Goal: Book appointment/travel/reservation

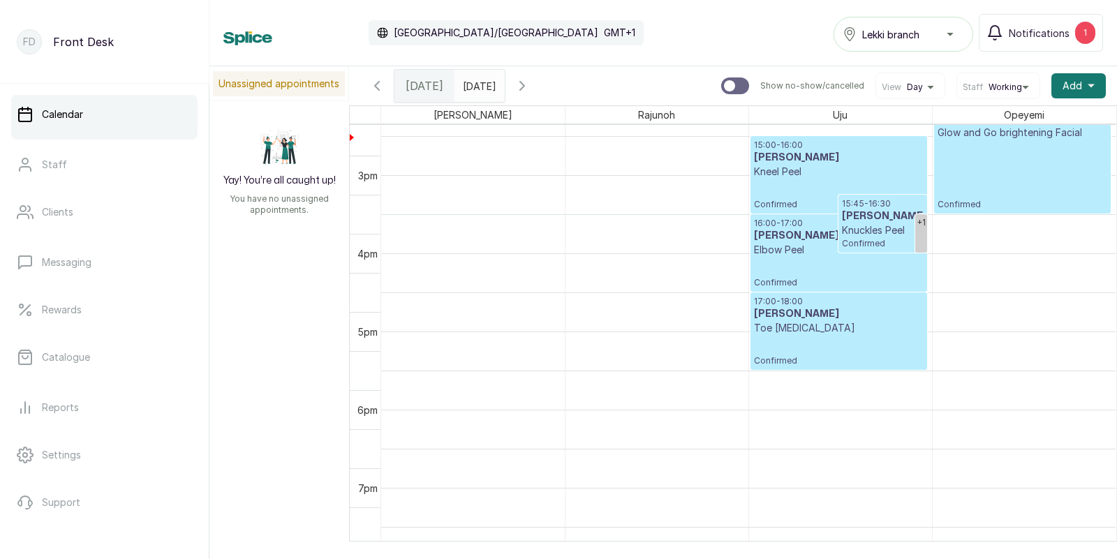
scroll to position [1161, 0]
click at [421, 81] on span "[DATE]" at bounding box center [425, 85] width 38 height 17
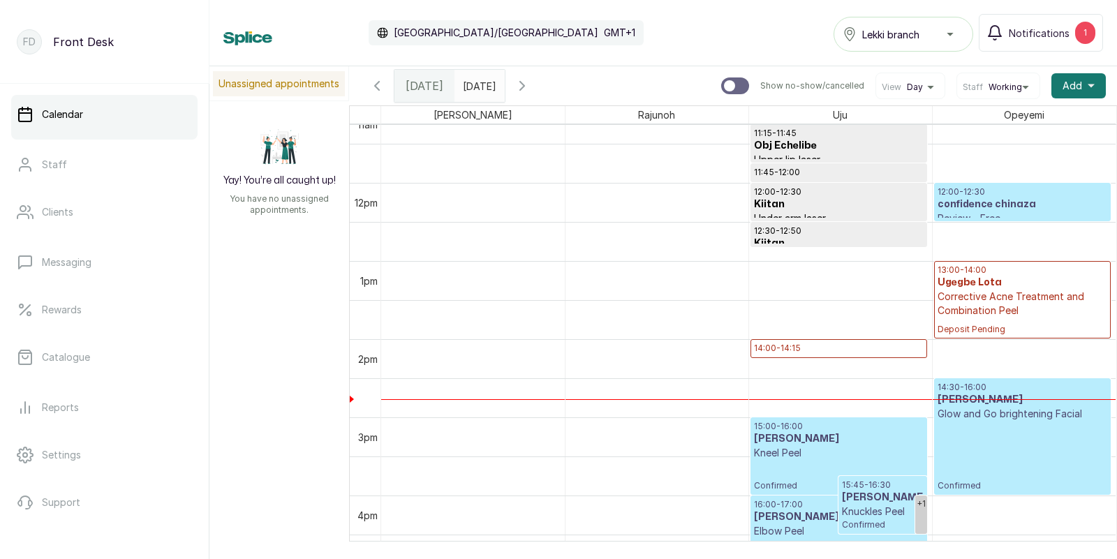
scroll to position [929, 0]
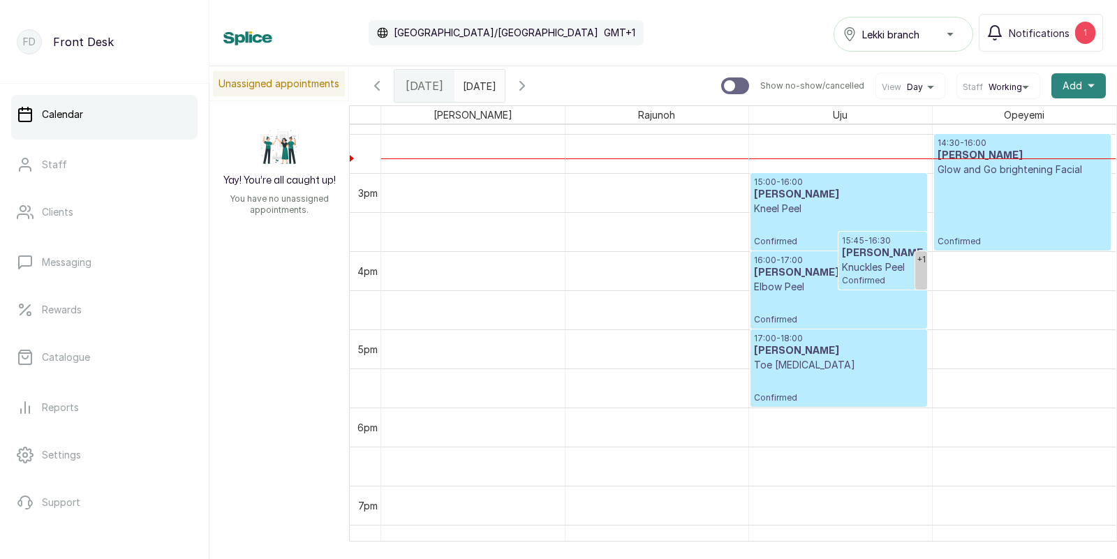
click at [1080, 88] on span "Add" at bounding box center [1072, 86] width 20 height 14
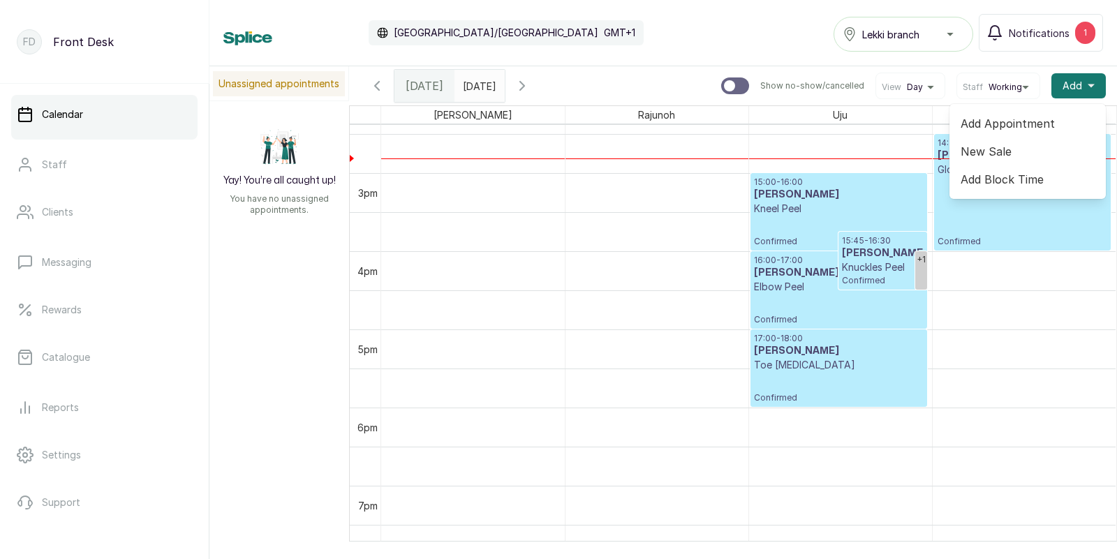
click at [1011, 124] on span "Add Appointment" at bounding box center [1027, 123] width 134 height 17
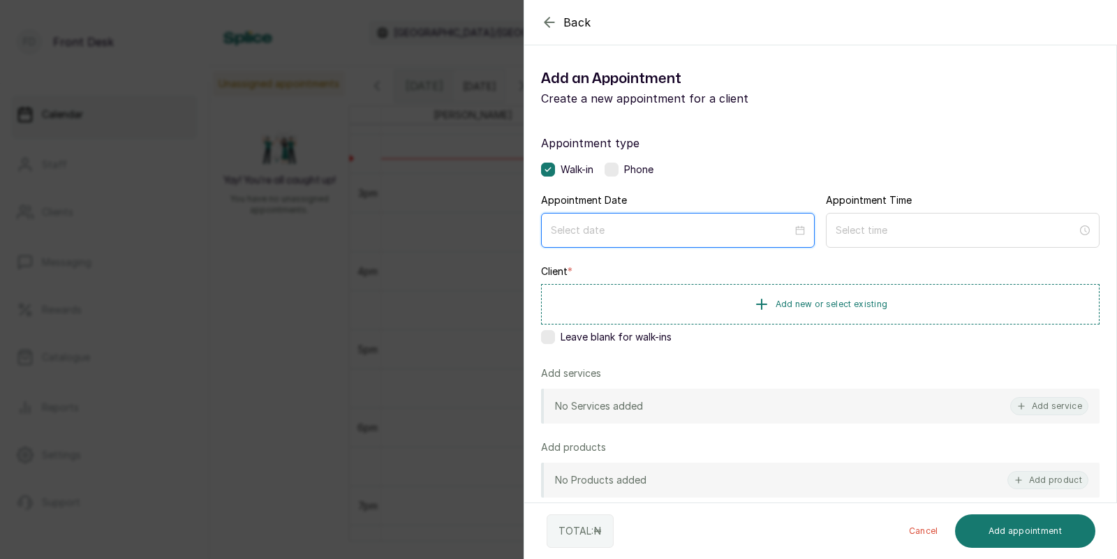
click at [751, 228] on input at bounding box center [671, 230] width 241 height 15
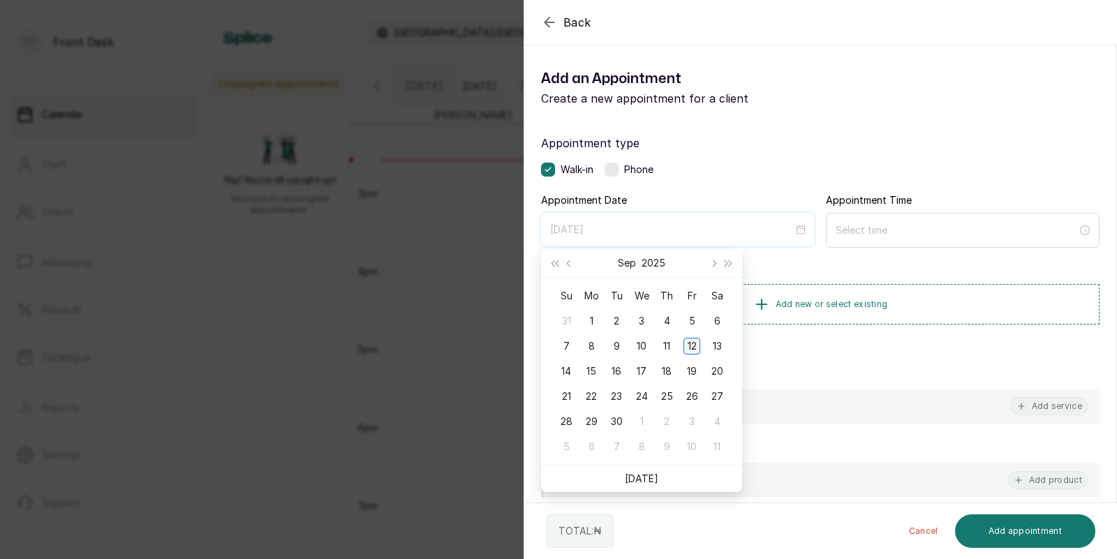
type input "[DATE]"
click at [694, 350] on div "12" at bounding box center [691, 346] width 17 height 17
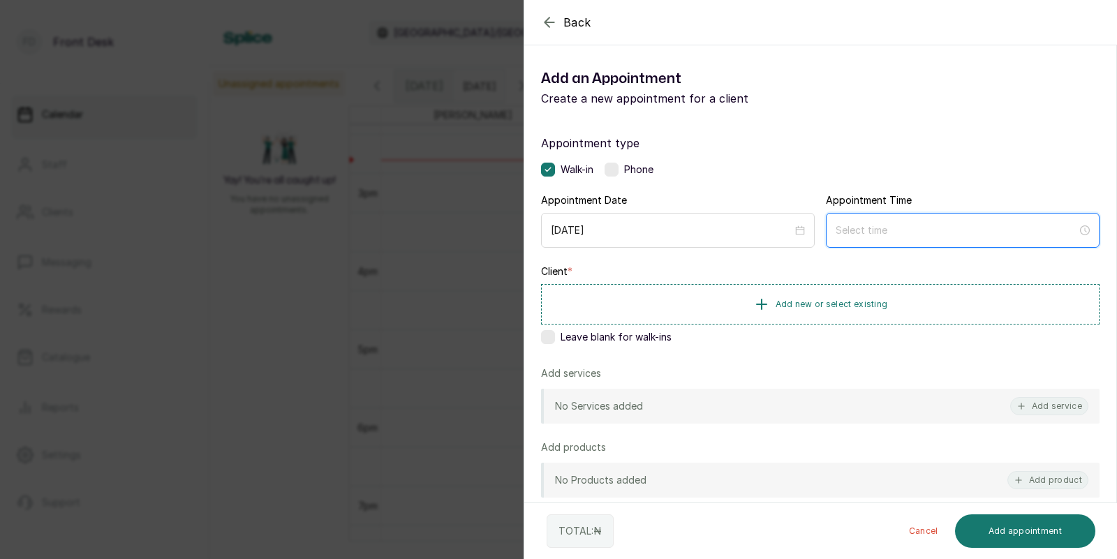
click at [858, 232] on input at bounding box center [955, 230] width 241 height 15
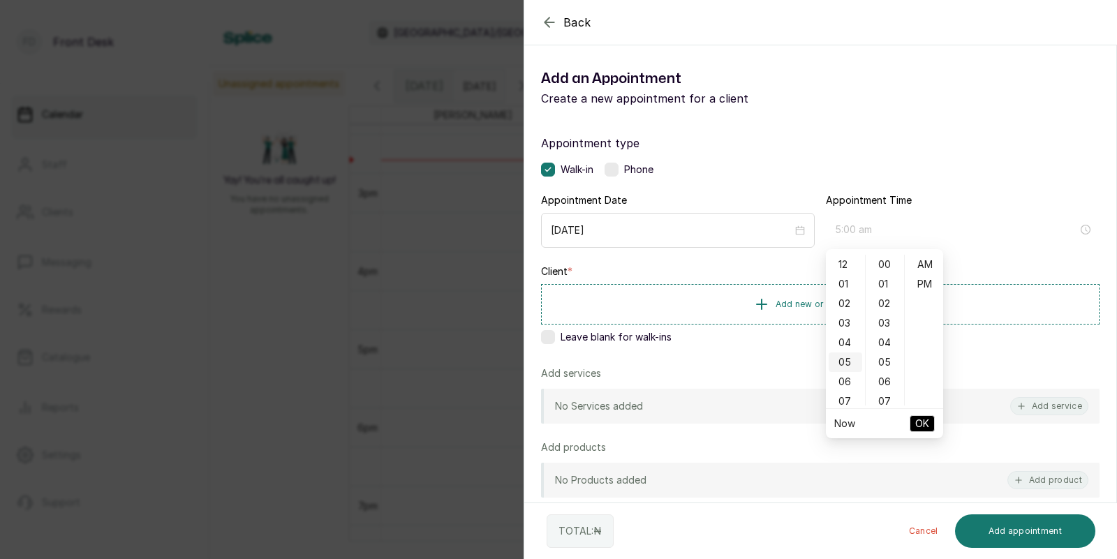
click at [855, 352] on div "05" at bounding box center [845, 362] width 34 height 20
click at [846, 288] on div "04" at bounding box center [845, 289] width 34 height 20
type input "4:00 pm"
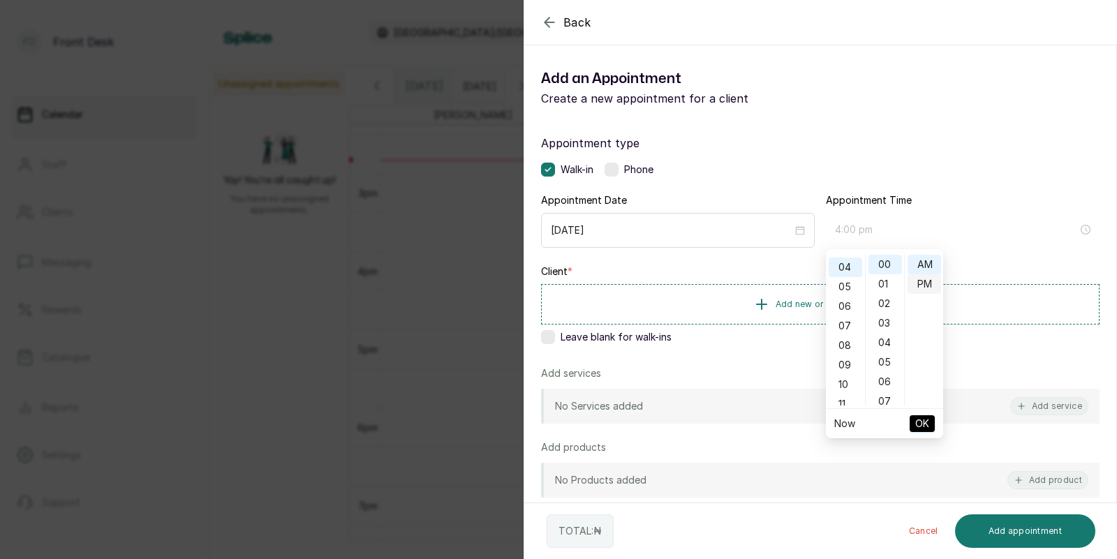
click at [930, 282] on div "PM" at bounding box center [924, 284] width 34 height 20
click at [925, 427] on span "OK" at bounding box center [922, 423] width 14 height 27
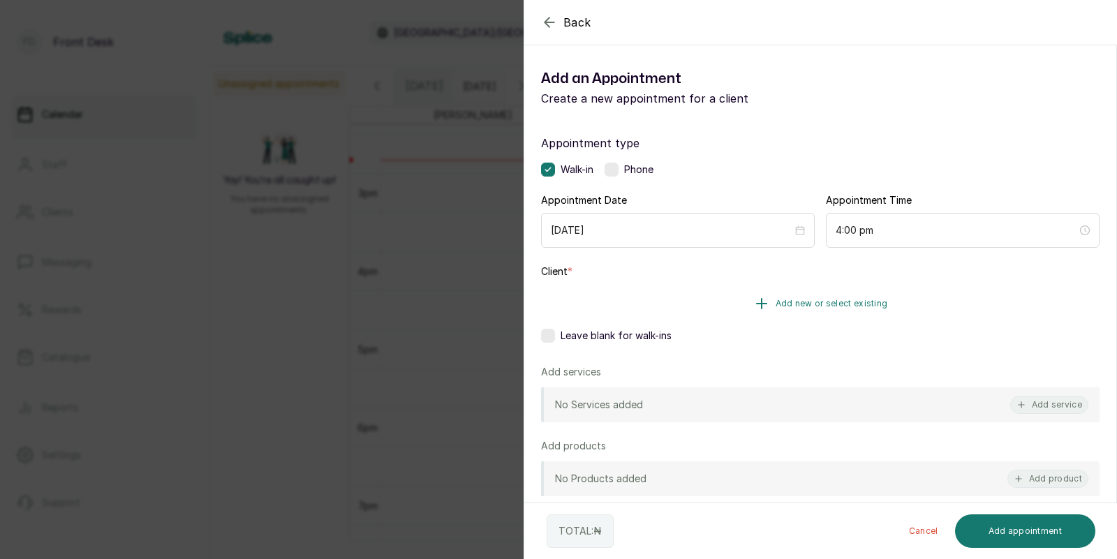
click at [831, 312] on button "Add new or select existing" at bounding box center [820, 303] width 558 height 39
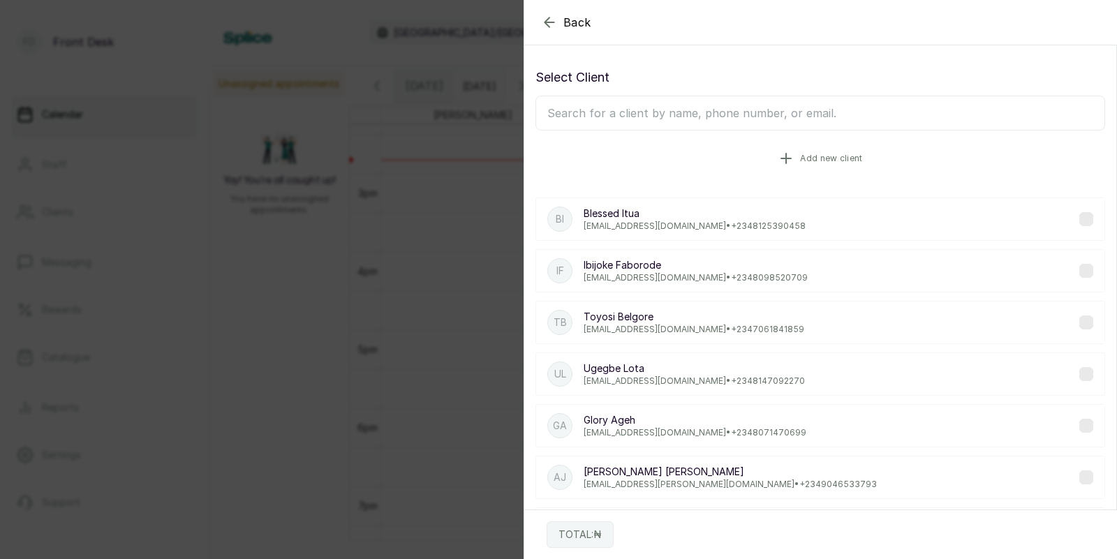
click at [809, 151] on button "Add new client" at bounding box center [820, 158] width 570 height 39
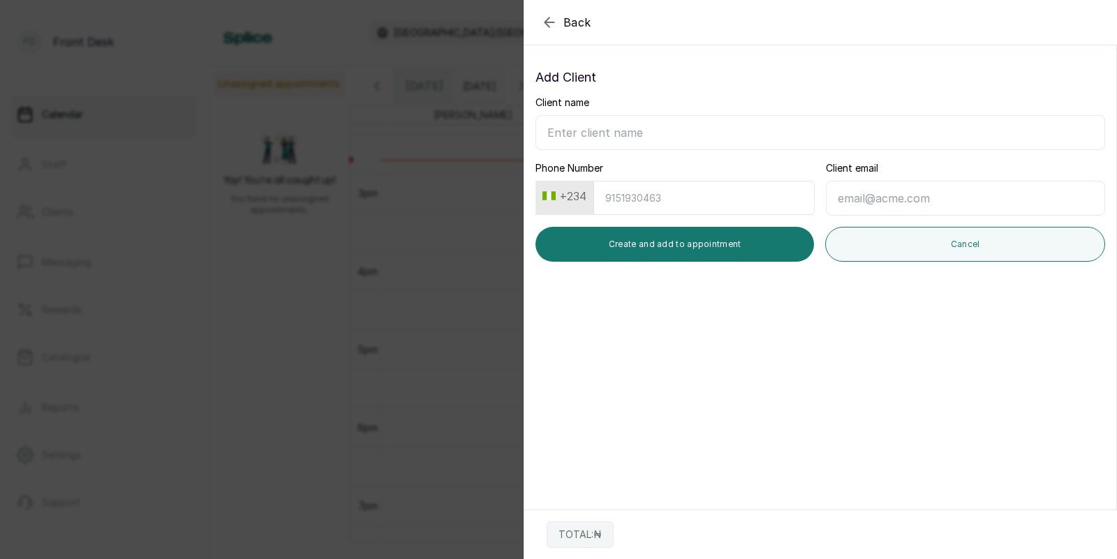
click at [773, 141] on input "Client name" at bounding box center [820, 132] width 570 height 35
type input "b"
type input "Blessed Itua"
click at [753, 213] on input "Phone Number" at bounding box center [703, 198] width 221 height 34
type input "8125390458"
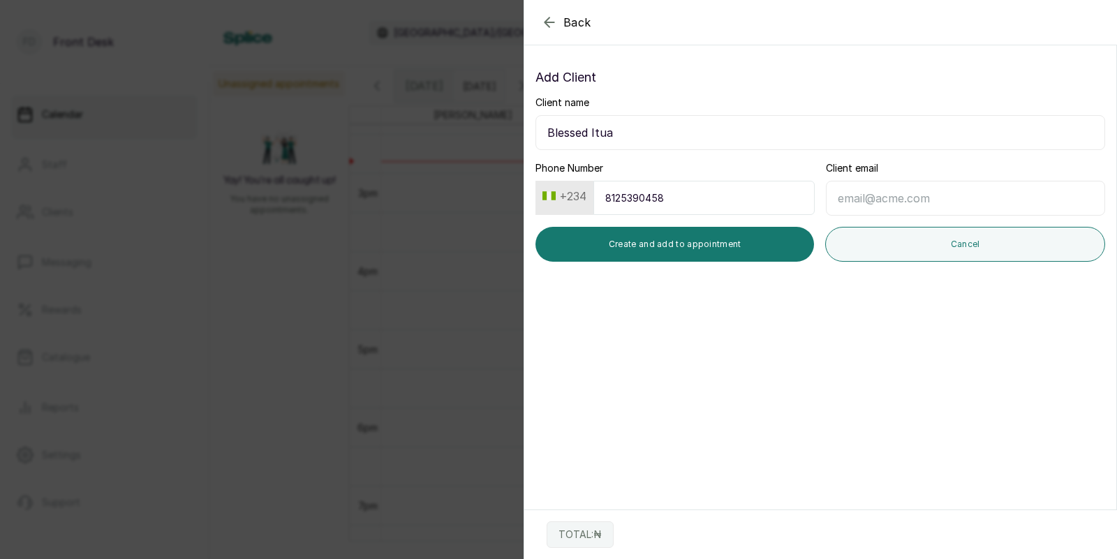
click at [871, 201] on input "Client email" at bounding box center [965, 198] width 279 height 35
type input "[EMAIL_ADDRESS][DOMAIN_NAME]"
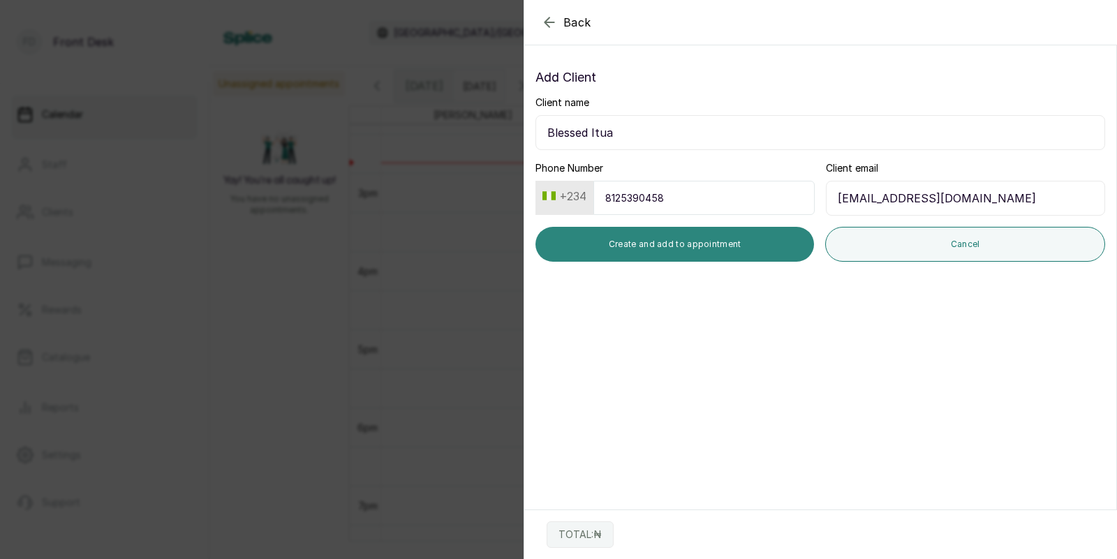
click at [745, 243] on button "Create and add to appointment" at bounding box center [674, 244] width 278 height 35
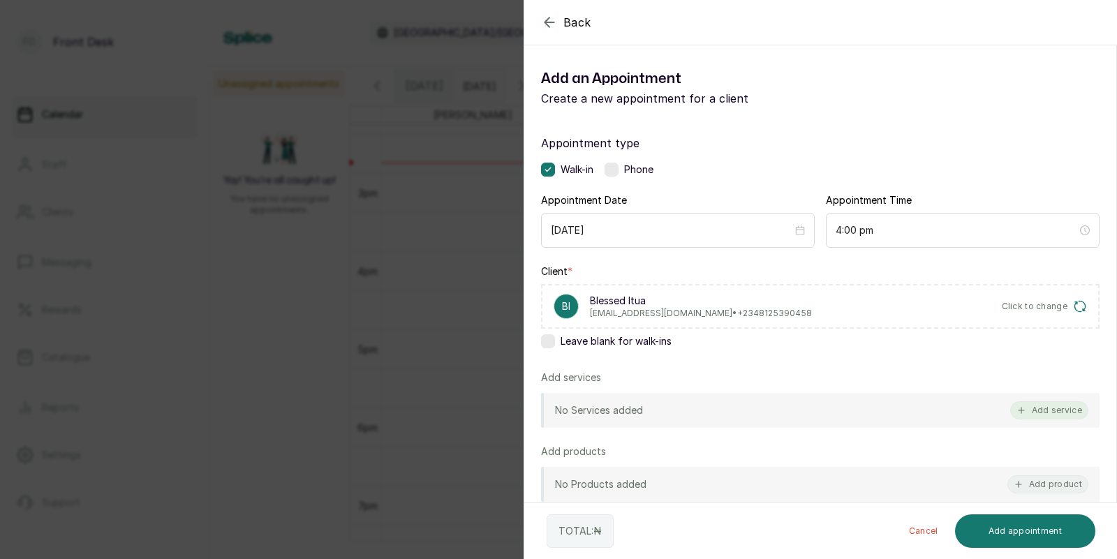
click at [1043, 406] on button "Add service" at bounding box center [1049, 410] width 78 height 18
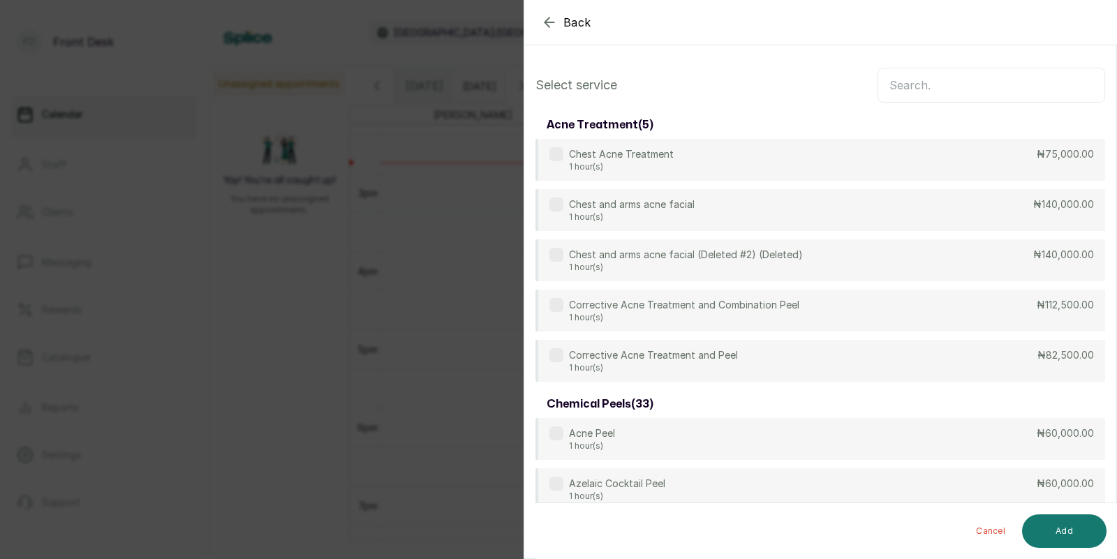
click at [981, 87] on input "text" at bounding box center [991, 85] width 228 height 35
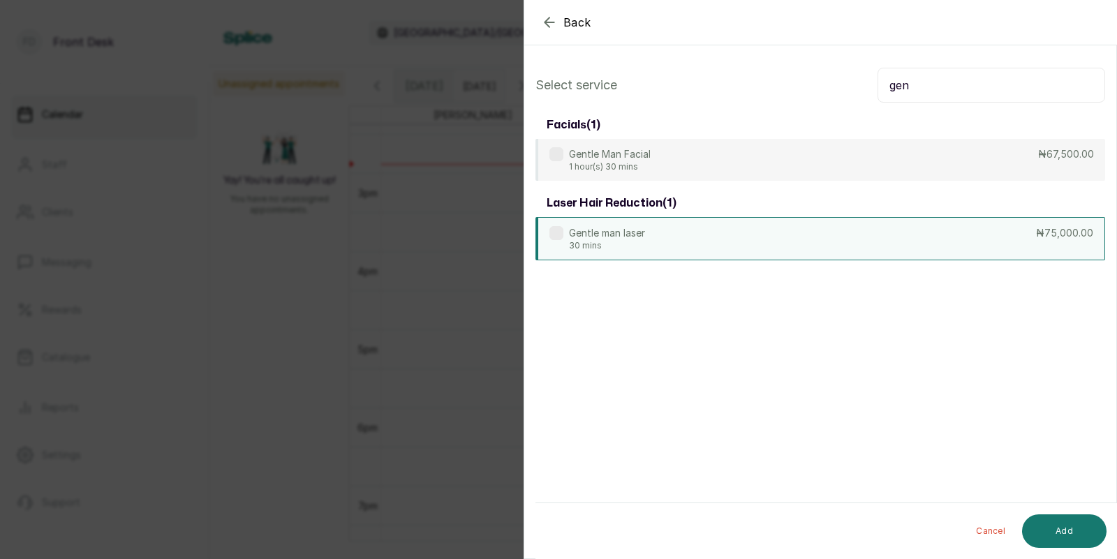
type input "gen"
click at [727, 237] on div "Gentle man laser 30 mins ₦75,000.00" at bounding box center [820, 238] width 570 height 43
click at [1064, 528] on button "Add" at bounding box center [1064, 531] width 84 height 34
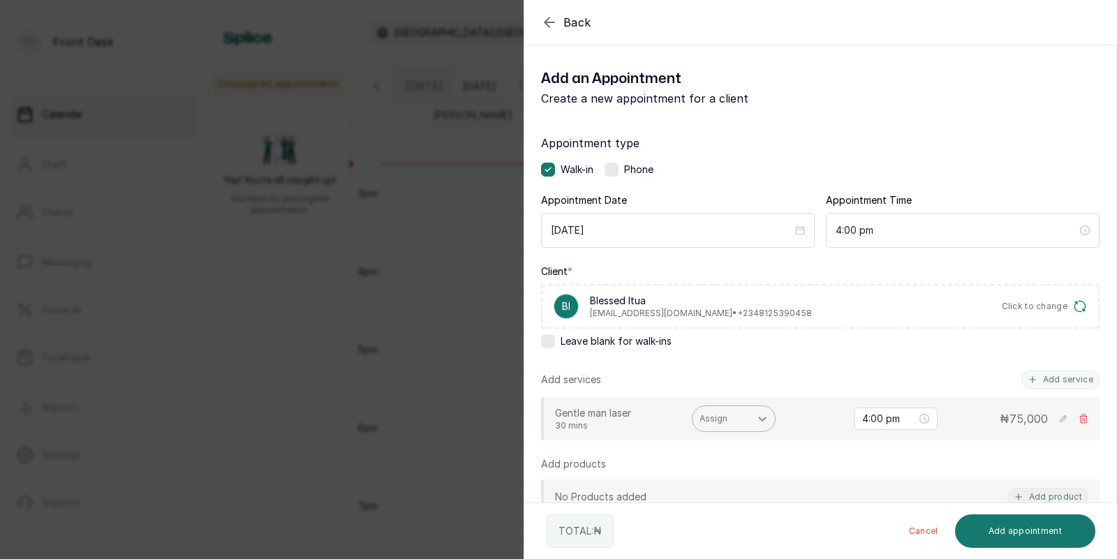
click at [759, 419] on icon at bounding box center [762, 419] width 14 height 14
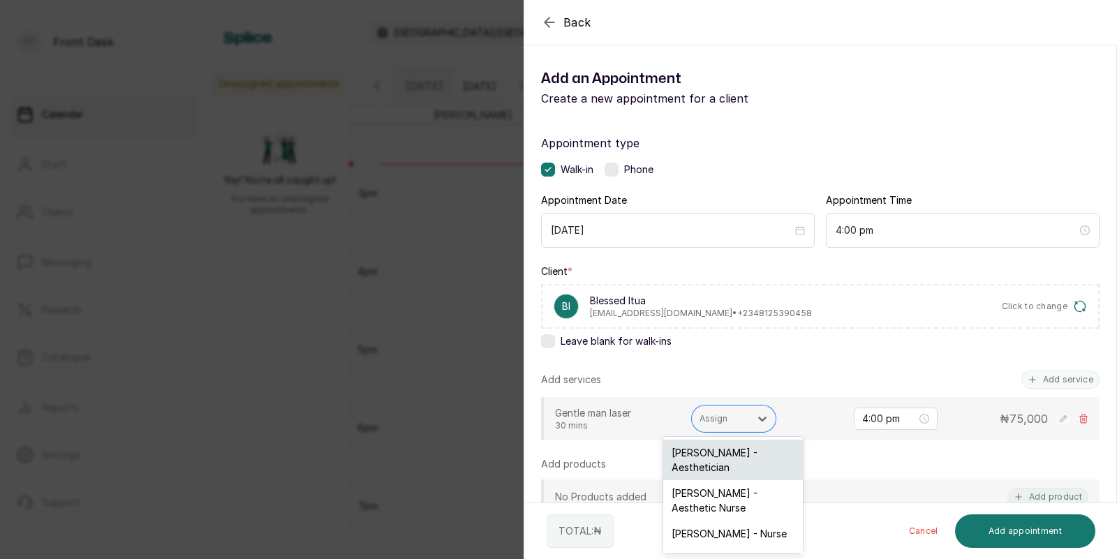
click at [691, 461] on div "[PERSON_NAME] - Aesthetician" at bounding box center [733, 460] width 140 height 40
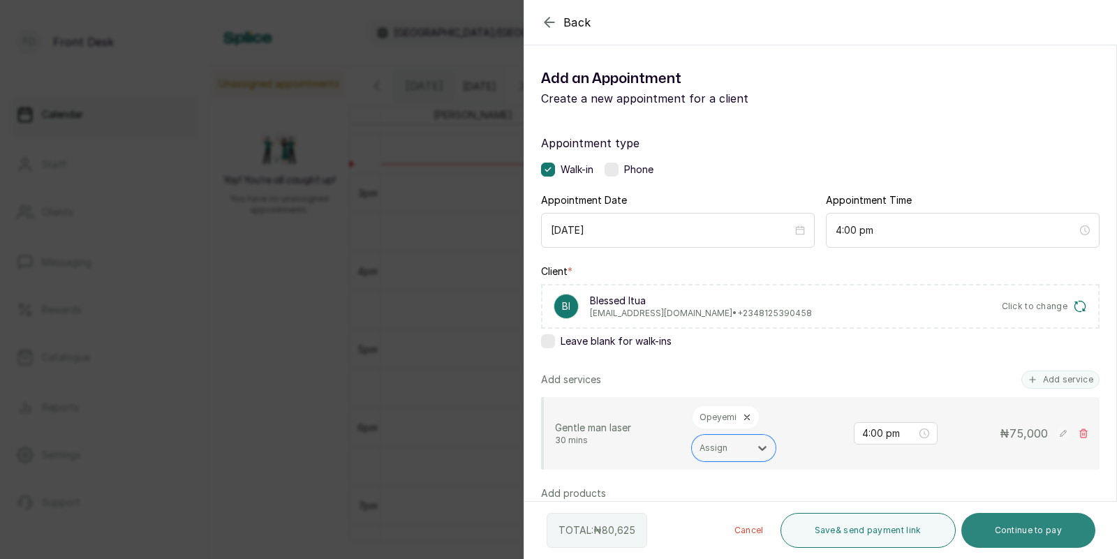
click at [996, 526] on button "Continue to pay" at bounding box center [1028, 530] width 135 height 35
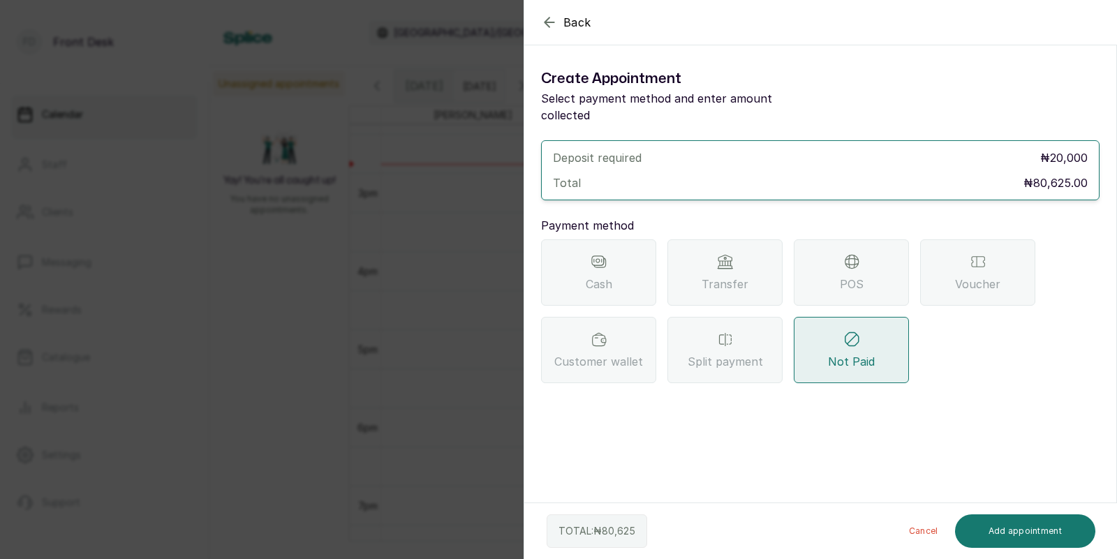
click at [753, 267] on div "Transfer" at bounding box center [724, 272] width 115 height 66
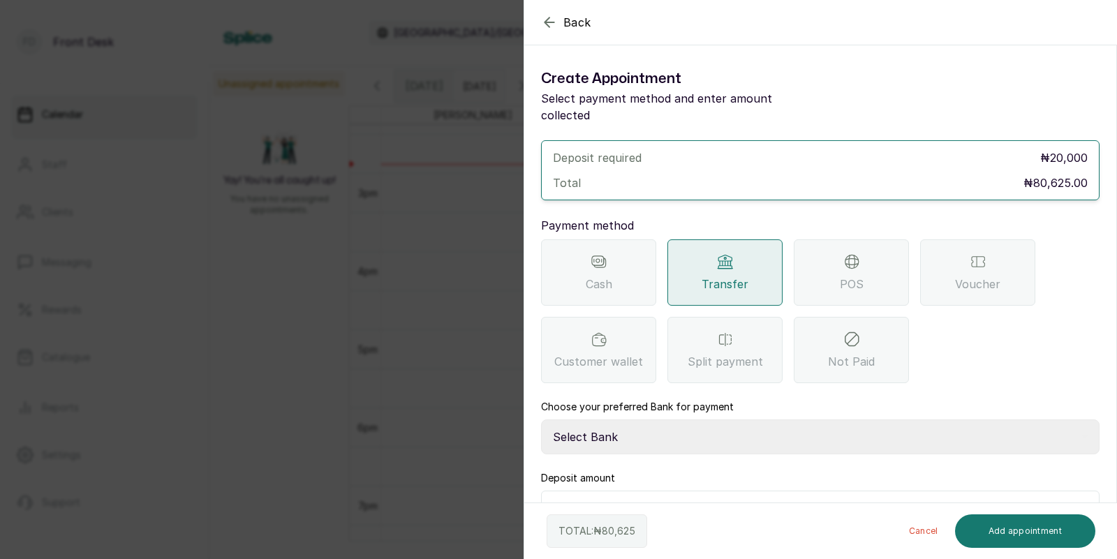
click at [650, 419] on select "Select Bank [PERSON_NAME] Fairmoney Microfinance Bank SKN ANALYTICS MED AESTH. …" at bounding box center [820, 436] width 558 height 35
select select "43272bc0-21c6-4b19-b9fb-c2093b8603c2"
click at [637, 500] on input "20,000" at bounding box center [829, 510] width 521 height 20
click at [988, 526] on button "Add appointment" at bounding box center [1025, 531] width 141 height 34
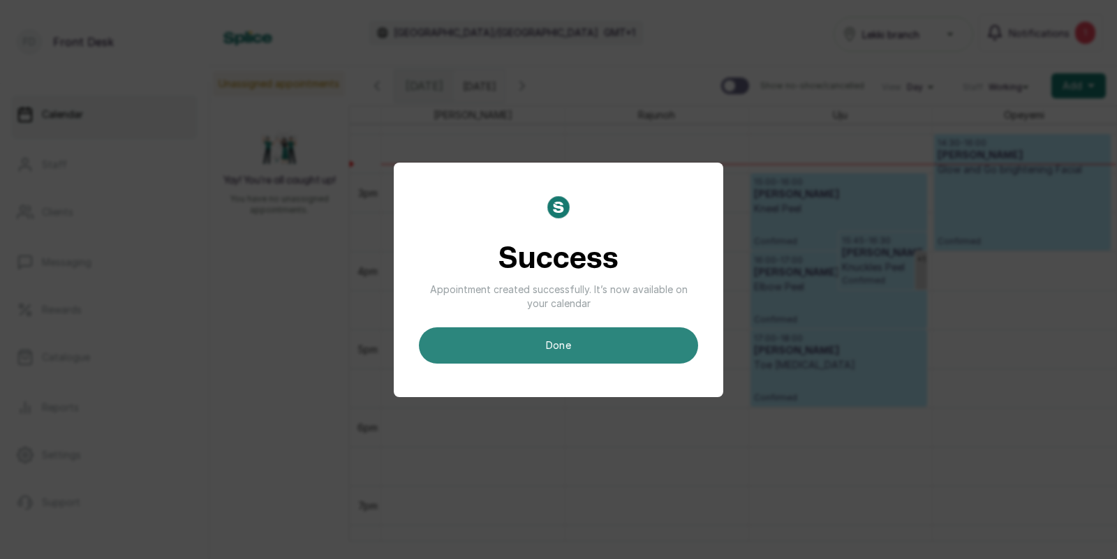
click at [635, 339] on button "done" at bounding box center [558, 345] width 279 height 36
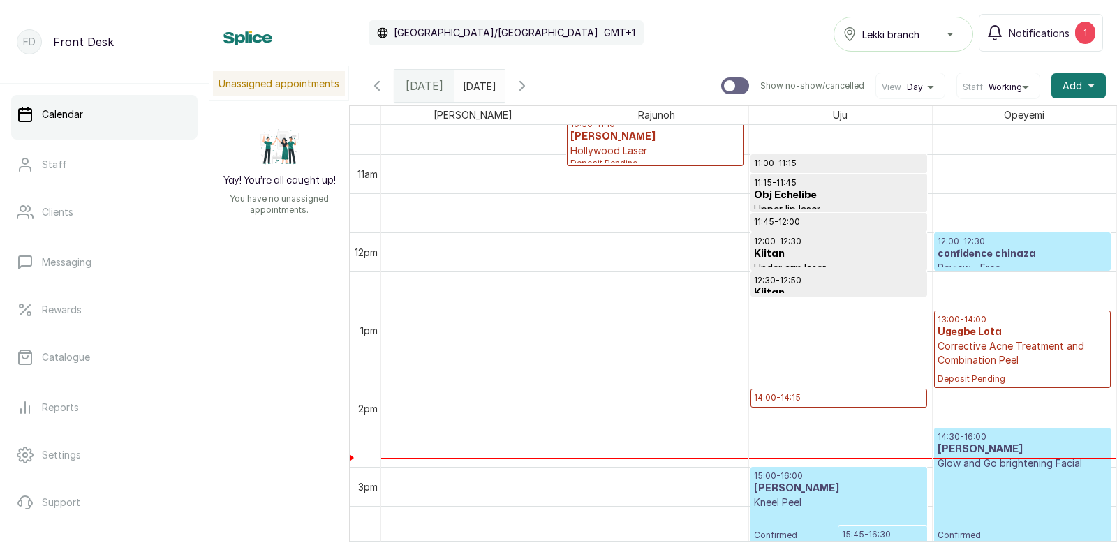
scroll to position [877, 0]
